Goal: Information Seeking & Learning: Learn about a topic

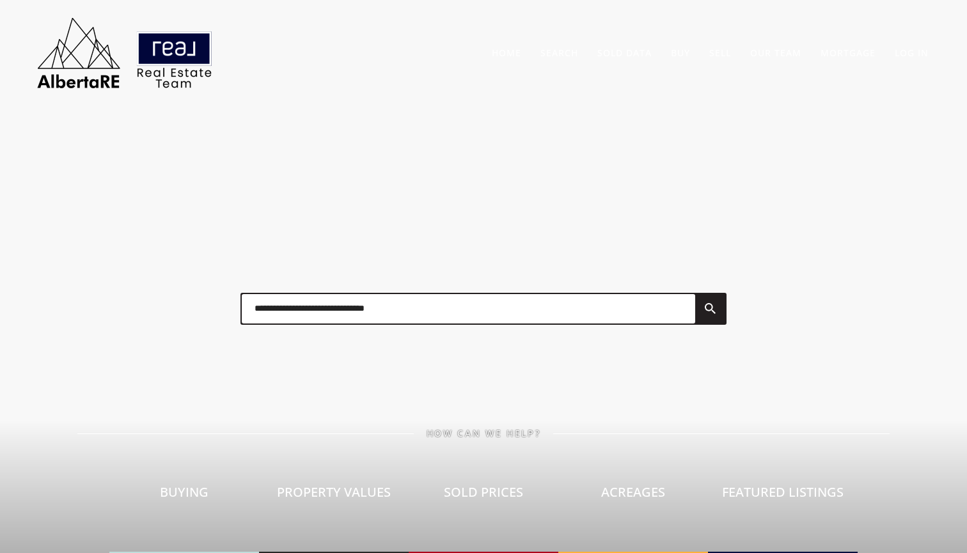
click at [712, 303] on link at bounding box center [710, 308] width 31 height 29
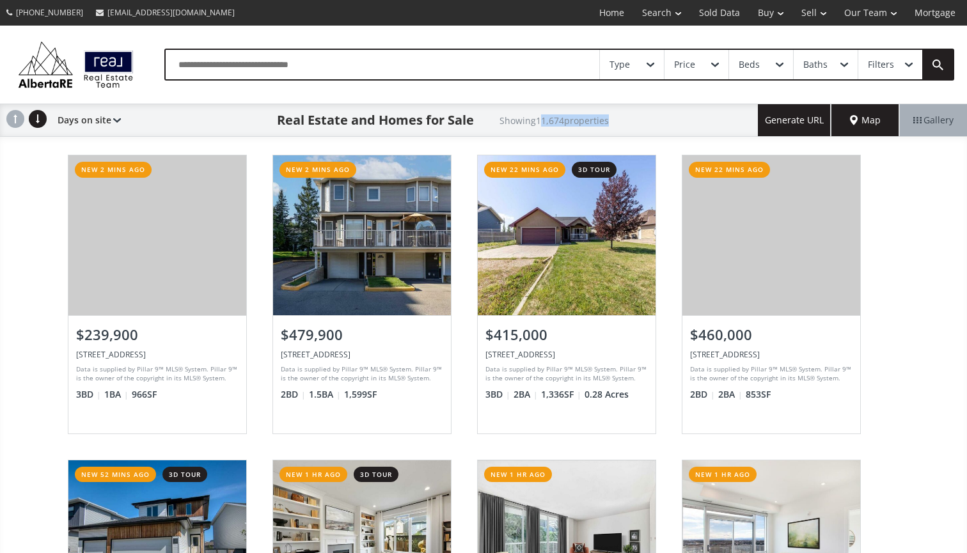
drag, startPoint x: 542, startPoint y: 119, endPoint x: 662, endPoint y: 123, distance: 120.3
click at [662, 123] on div "Real Estate and Homes for Sale Showing 11,674 properties" at bounding box center [439, 120] width 637 height 32
